Goal: Transaction & Acquisition: Purchase product/service

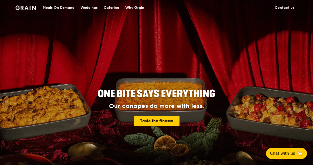
click at [70, 9] on div "Meals On Demand" at bounding box center [59, 7] width 32 height 15
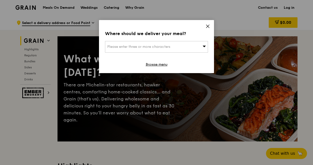
click at [210, 25] on icon at bounding box center [208, 26] width 5 height 5
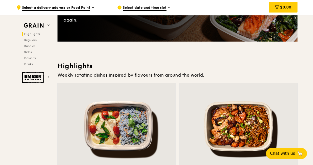
scroll to position [75, 0]
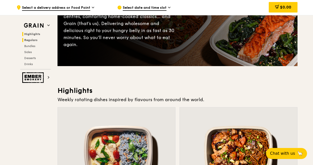
click at [37, 41] on span "Regulars" at bounding box center [30, 40] width 13 height 4
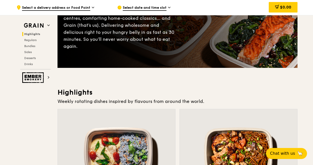
scroll to position [0, 0]
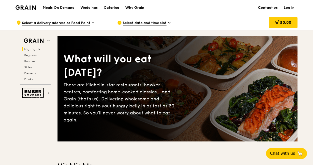
click at [69, 8] on h1 "Meals On Demand" at bounding box center [59, 7] width 32 height 5
click at [160, 25] on span "Select date and time slot" at bounding box center [145, 24] width 44 height 6
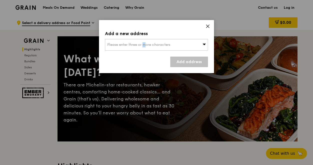
click at [130, 44] on span "Please enter three or more characters" at bounding box center [138, 45] width 63 height 4
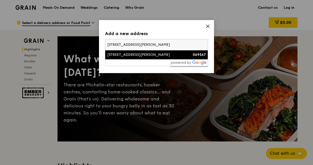
type input "[STREET_ADDRESS][PERSON_NAME]"
click at [133, 54] on div "[STREET_ADDRESS][PERSON_NAME]" at bounding box center [144, 54] width 74 height 5
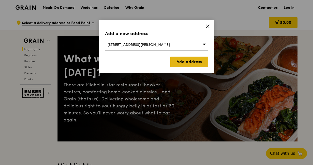
click at [204, 62] on link "Add address" at bounding box center [189, 62] width 38 height 11
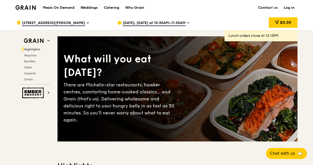
click at [187, 22] on icon at bounding box center [188, 23] width 3 height 5
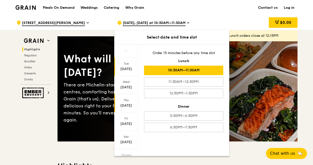
click at [128, 105] on div "[DATE]" at bounding box center [126, 105] width 22 height 5
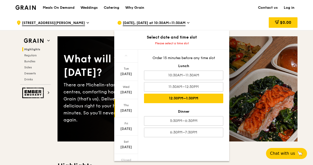
click at [182, 99] on div "12:30PM–1:30PM" at bounding box center [183, 99] width 79 height 10
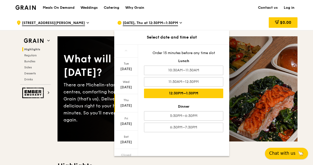
click at [280, 153] on span "Chat with us" at bounding box center [283, 153] width 26 height 6
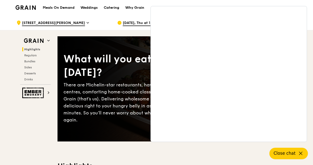
click at [61, 9] on h1 "Meals On Demand" at bounding box center [59, 7] width 32 height 5
click at [36, 56] on span "Regulars" at bounding box center [30, 56] width 13 height 4
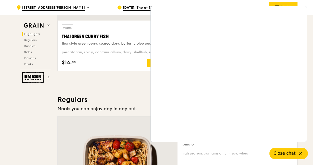
scroll to position [324, 0]
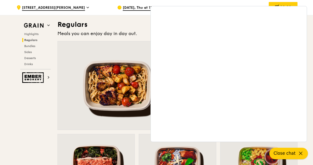
click at [301, 152] on icon at bounding box center [301, 153] width 6 height 6
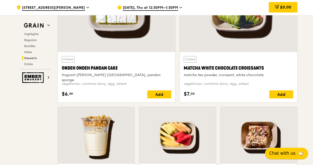
scroll to position [1500, 0]
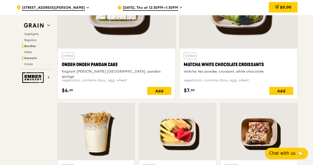
click at [29, 46] on span "Bundles" at bounding box center [30, 46] width 12 height 4
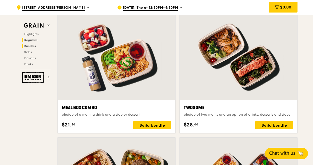
click at [27, 39] on span "Regulars" at bounding box center [30, 40] width 13 height 4
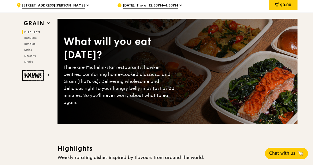
scroll to position [0, 0]
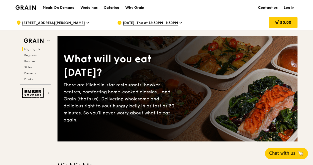
click at [111, 8] on div "Catering" at bounding box center [112, 7] width 16 height 15
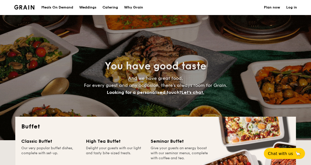
select select
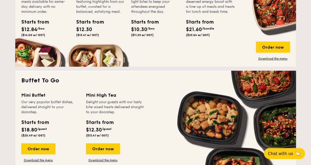
scroll to position [225, 0]
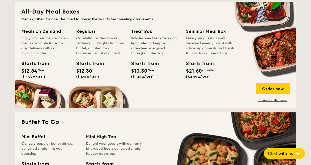
click at [37, 95] on div "Meals on Demand Enjoy wholesome, delicious meals available for same-day deliver…" at bounding box center [155, 65] width 268 height 74
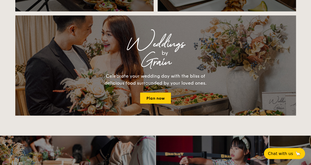
scroll to position [576, 0]
